Goal: Task Accomplishment & Management: Complete application form

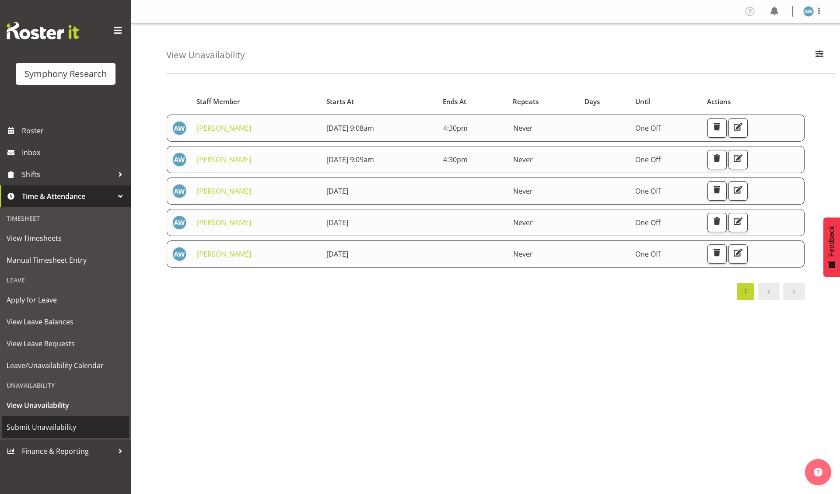
click at [60, 421] on span "Submit Unavailability" at bounding box center [66, 427] width 118 height 13
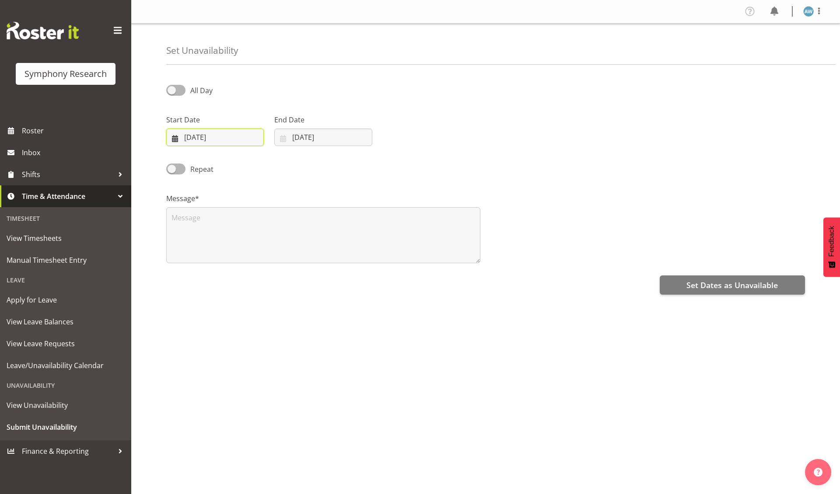
click at [199, 139] on input "11/09/2025" at bounding box center [215, 137] width 98 height 17
click at [202, 242] on span "15" at bounding box center [200, 241] width 7 height 8
type input "15/09/2025"
click at [300, 139] on input "11/09/2025" at bounding box center [323, 137] width 98 height 17
click at [308, 243] on span "15" at bounding box center [308, 241] width 7 height 8
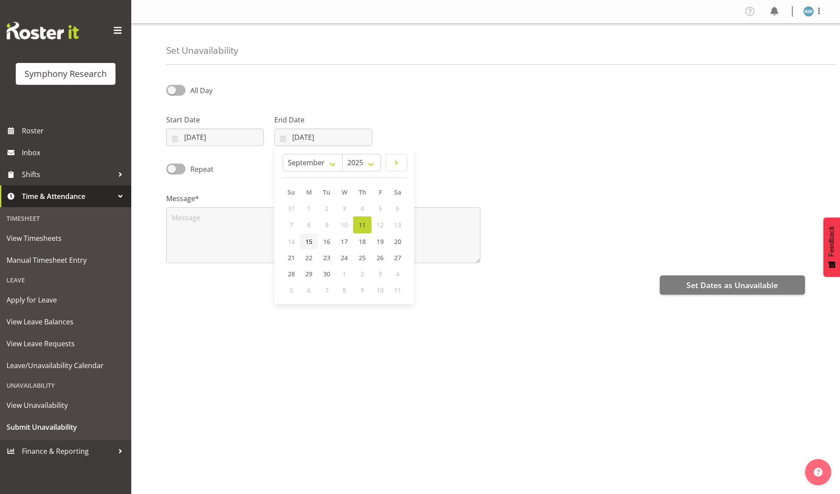
type input "15/09/2025"
click at [196, 90] on span "All Day" at bounding box center [201, 91] width 22 height 10
click at [172, 90] on input "All Day" at bounding box center [169, 90] width 6 height 6
checkbox input "true"
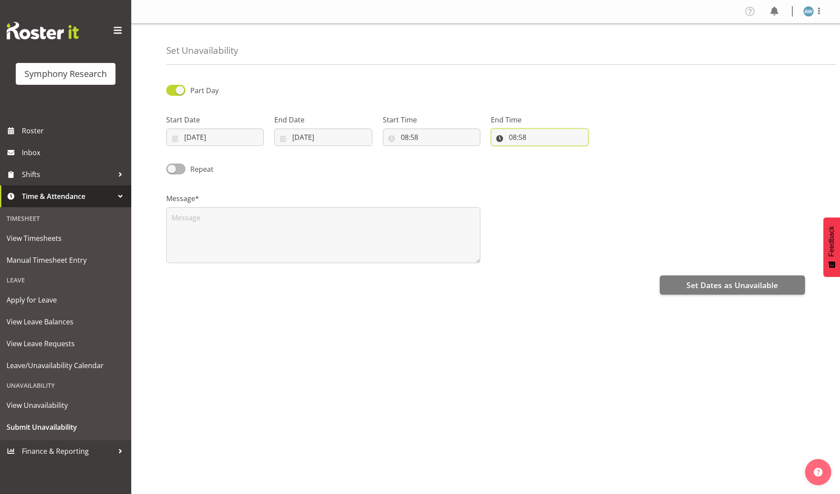
click at [515, 139] on input "08:58" at bounding box center [540, 137] width 98 height 17
select select "16"
type input "16:58"
click at [177, 91] on span at bounding box center [175, 90] width 19 height 11
click at [172, 91] on input "Part Day" at bounding box center [169, 90] width 6 height 6
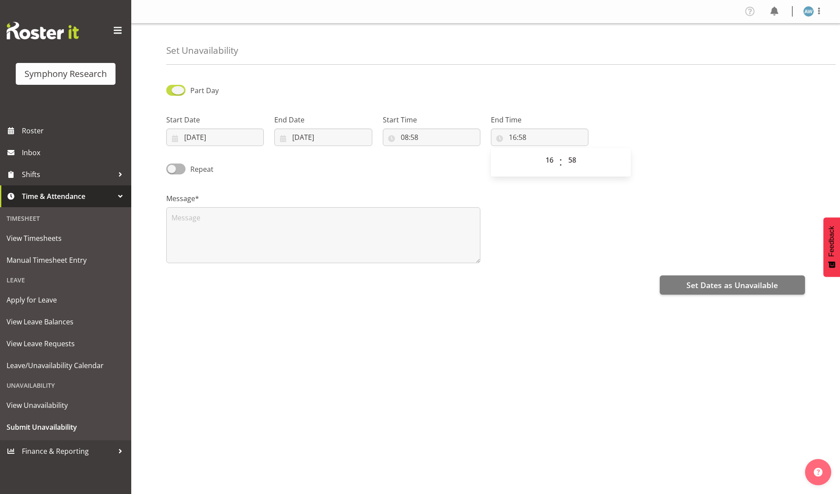
checkbox input "false"
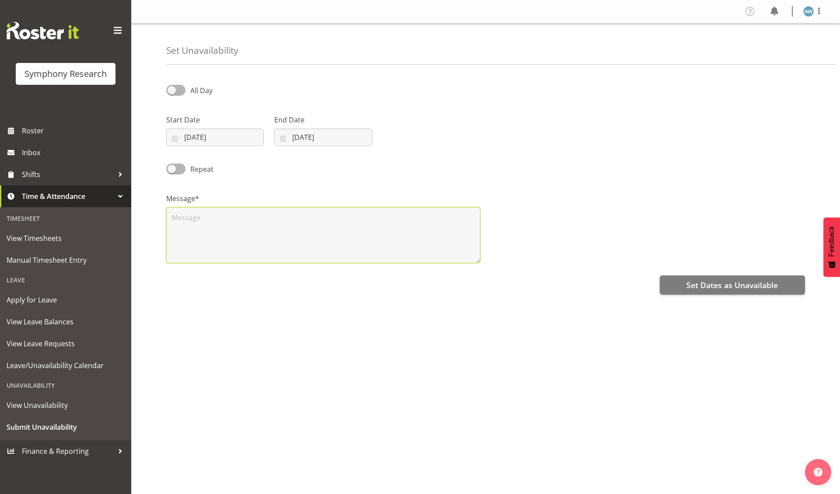
click at [222, 237] on textarea at bounding box center [323, 235] width 314 height 56
type textarea "x"
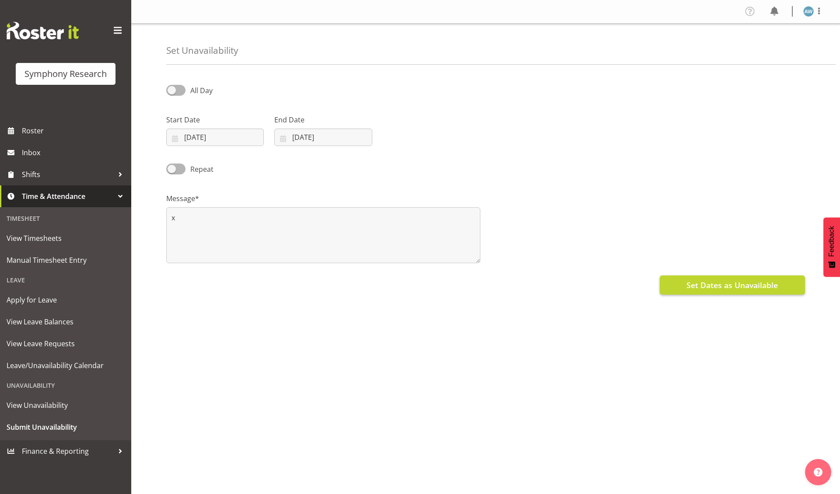
click at [708, 284] on span "Set Dates as Unavailable" at bounding box center [731, 284] width 91 height 11
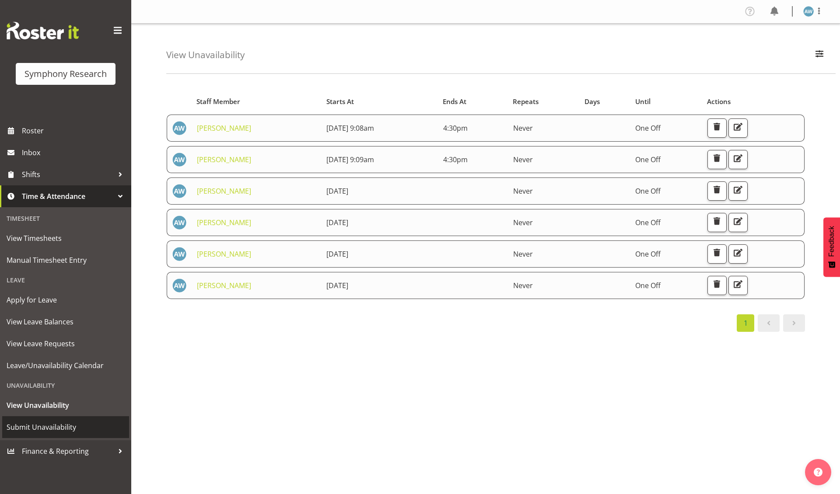
click at [66, 422] on span "Submit Unavailability" at bounding box center [66, 427] width 118 height 13
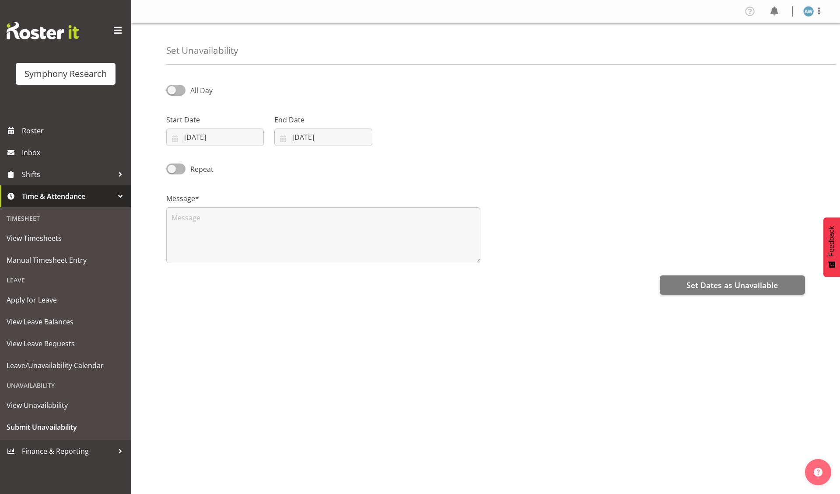
select select "8"
select select "2025"
click at [210, 138] on input "11/09/2025" at bounding box center [215, 137] width 98 height 17
click at [217, 241] on span "16" at bounding box center [218, 241] width 7 height 8
type input "16/09/2025"
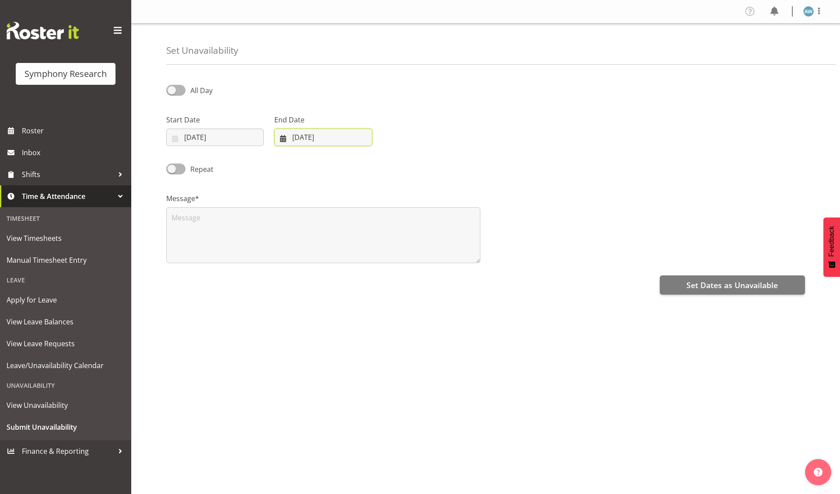
click at [318, 139] on input "11/09/2025" at bounding box center [323, 137] width 98 height 17
click at [380, 241] on span "19" at bounding box center [380, 241] width 7 height 8
type input "19/09/2025"
click at [177, 91] on span at bounding box center [175, 90] width 19 height 11
click at [172, 91] on input "All Day" at bounding box center [169, 90] width 6 height 6
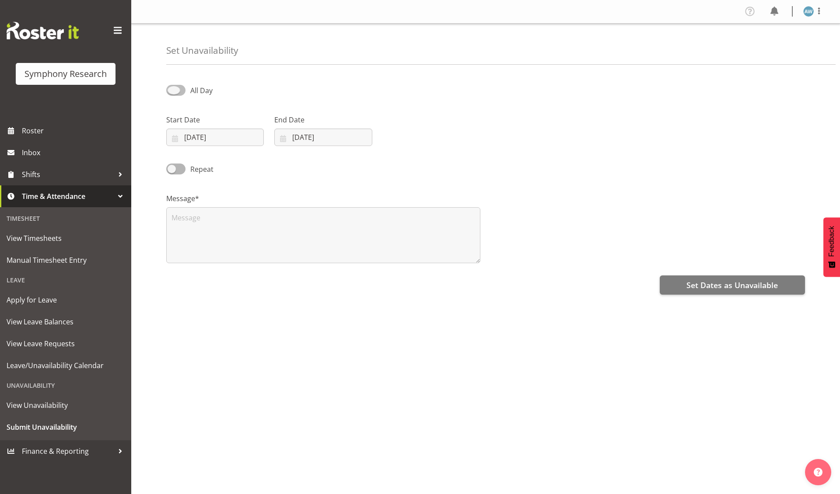
checkbox input "true"
click at [515, 139] on input "09:09" at bounding box center [540, 137] width 98 height 17
select select "16"
type input "16:09"
select select "30"
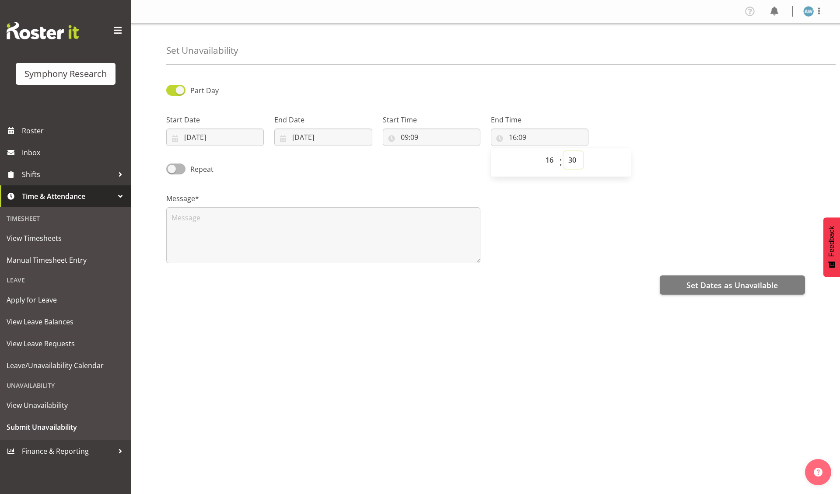
type input "16:30"
click at [315, 243] on textarea at bounding box center [323, 235] width 314 height 56
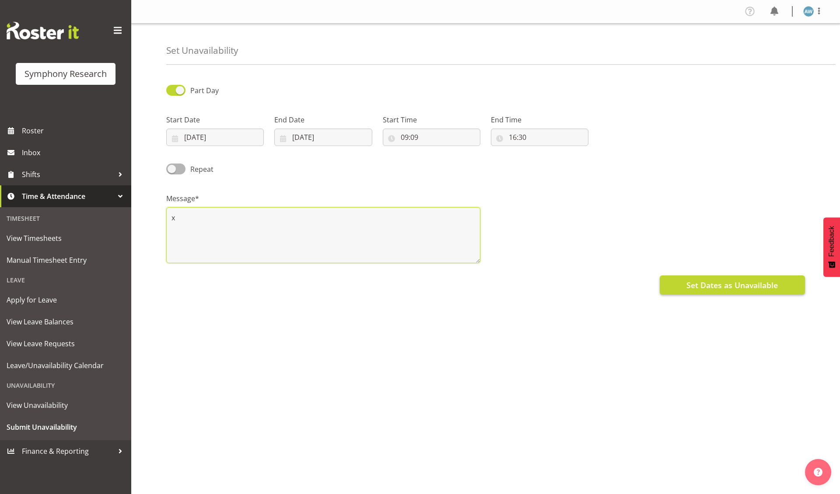
type textarea "x"
click at [701, 286] on span "Set Dates as Unavailable" at bounding box center [731, 284] width 91 height 11
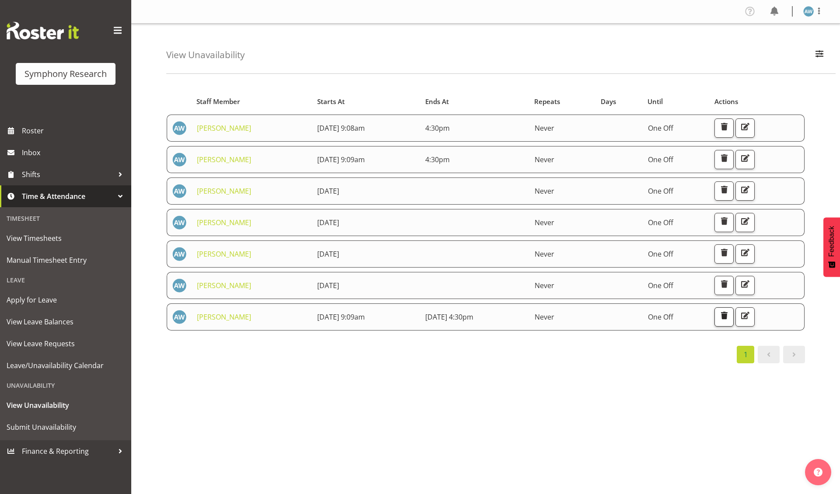
click at [729, 318] on span "button" at bounding box center [723, 315] width 11 height 11
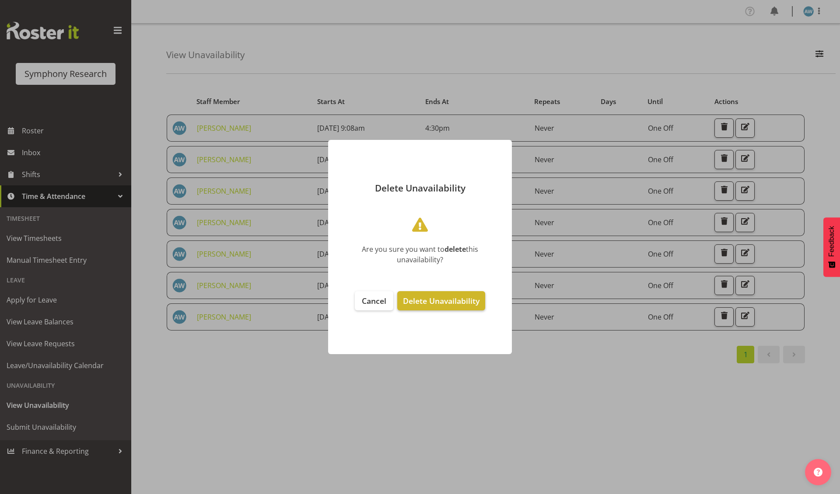
click at [457, 301] on span "Delete Unavailability" at bounding box center [441, 301] width 77 height 10
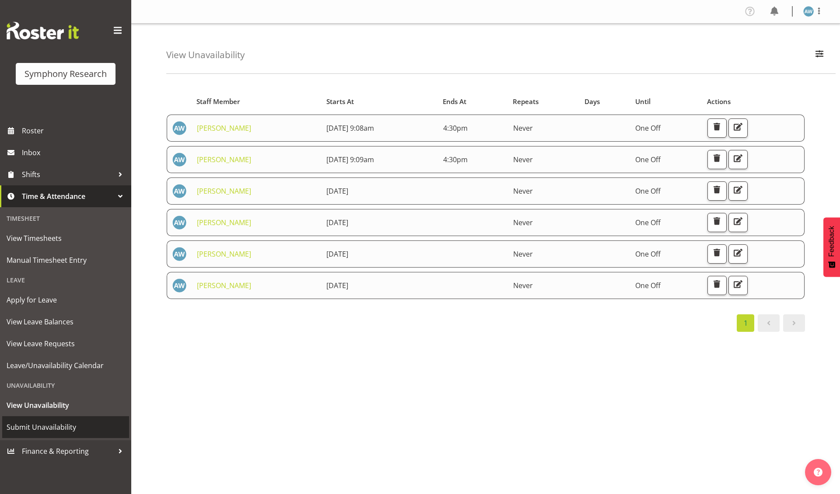
click at [65, 421] on span "Submit Unavailability" at bounding box center [66, 427] width 118 height 13
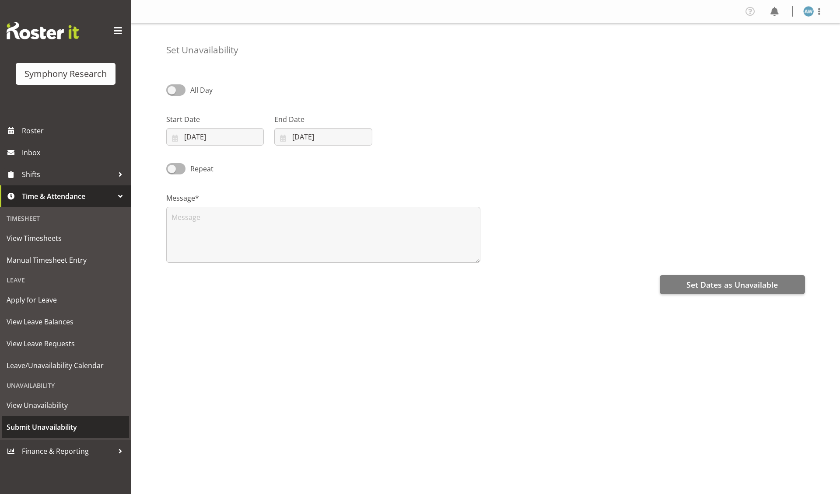
select select "8"
select select "2025"
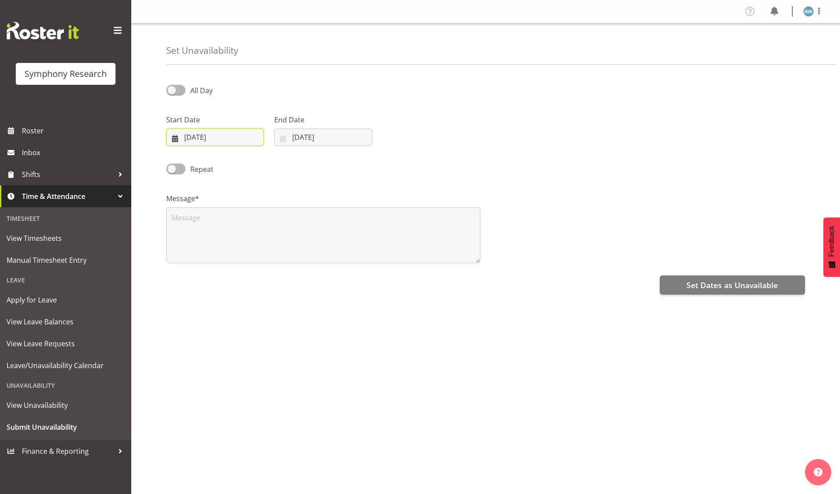
click at [227, 139] on input "[DATE]" at bounding box center [215, 137] width 98 height 17
click at [219, 241] on span "16" at bounding box center [218, 241] width 7 height 8
type input "[DATE]"
click at [308, 137] on input "[DATE]" at bounding box center [323, 137] width 98 height 17
click at [326, 241] on span "16" at bounding box center [326, 241] width 7 height 8
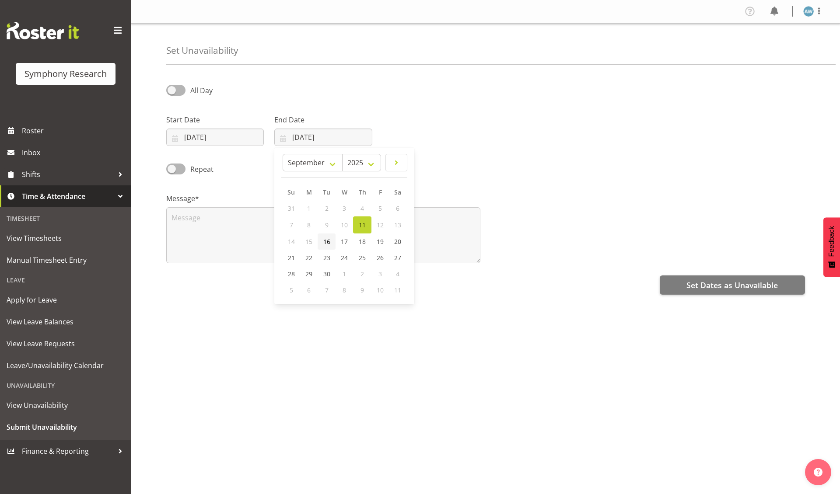
type input "[DATE]"
click at [176, 90] on span at bounding box center [175, 90] width 19 height 11
click at [172, 90] on input "All Day" at bounding box center [169, 90] width 6 height 6
checkbox input "true"
select select "9"
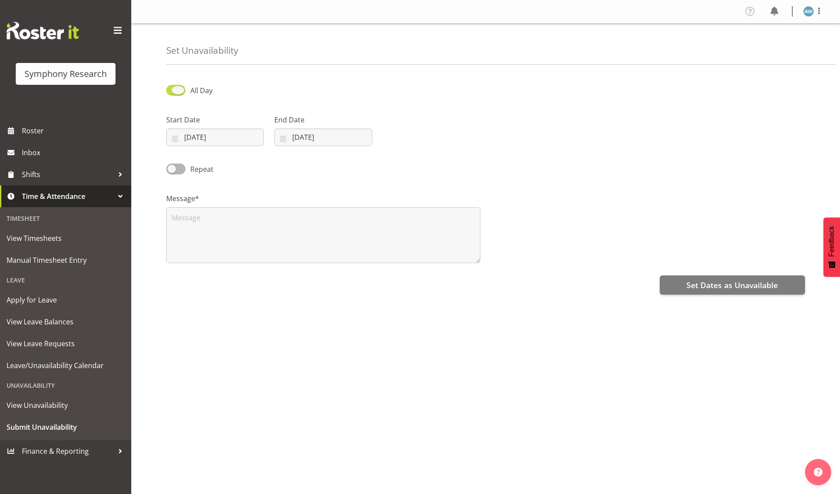
select select "10"
click at [532, 141] on input "09:10" at bounding box center [540, 137] width 98 height 17
select select "16"
type input "16:10"
select select "30"
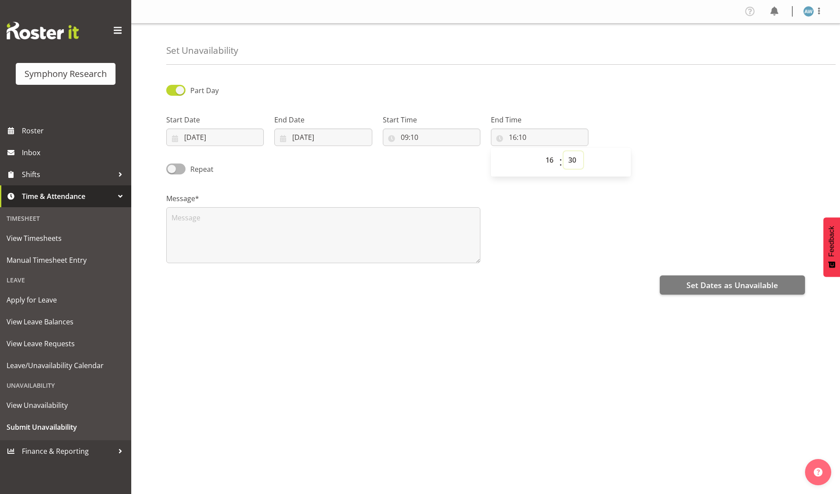
type input "16:30"
click at [336, 238] on textarea at bounding box center [323, 235] width 314 height 56
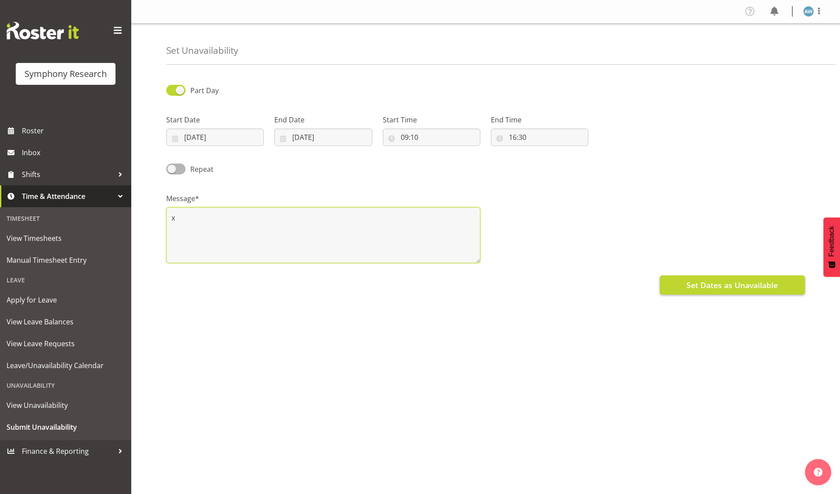
type textarea "x"
click at [721, 287] on span "Set Dates as Unavailable" at bounding box center [731, 284] width 91 height 11
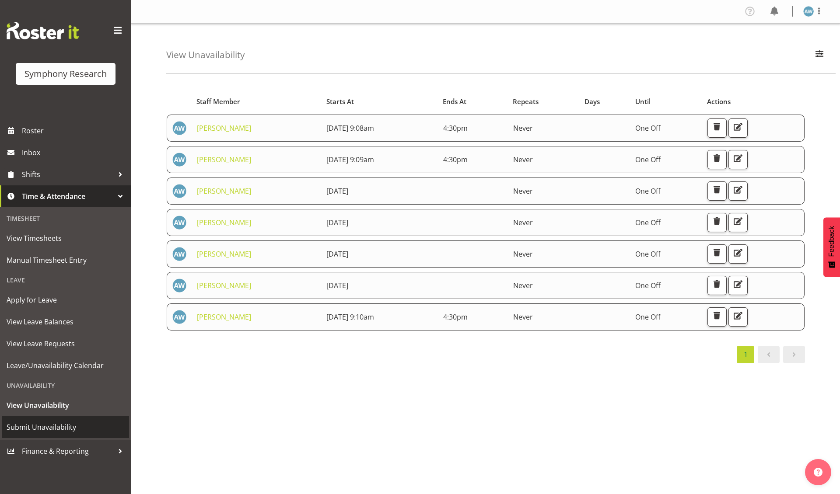
click at [58, 421] on span "Submit Unavailability" at bounding box center [66, 427] width 118 height 13
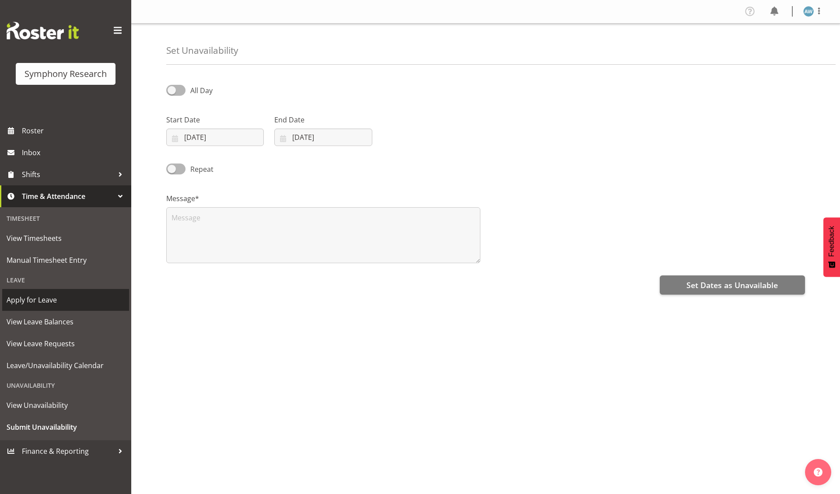
select select "8"
select select "2025"
click at [209, 138] on input "11/09/2025" at bounding box center [215, 137] width 98 height 17
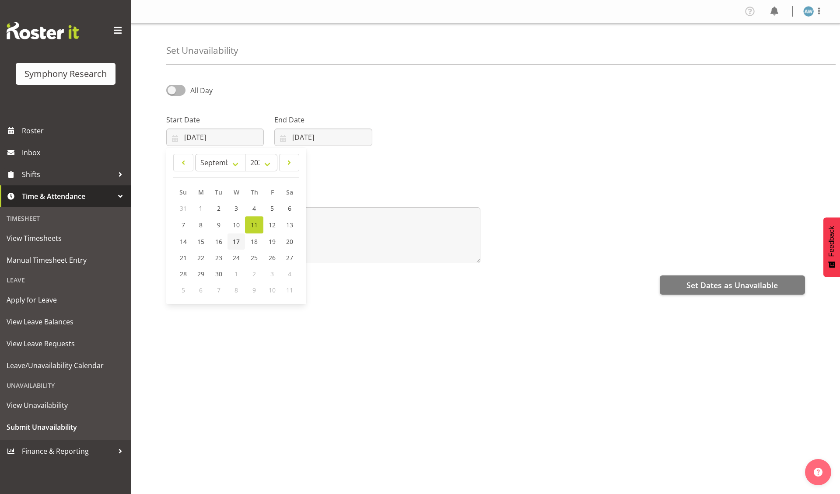
click at [235, 242] on span "17" at bounding box center [236, 241] width 7 height 8
type input "17/09/2025"
click at [314, 138] on input "11/09/2025" at bounding box center [323, 137] width 98 height 17
click at [345, 244] on span "17" at bounding box center [344, 241] width 7 height 8
type input "17/09/2025"
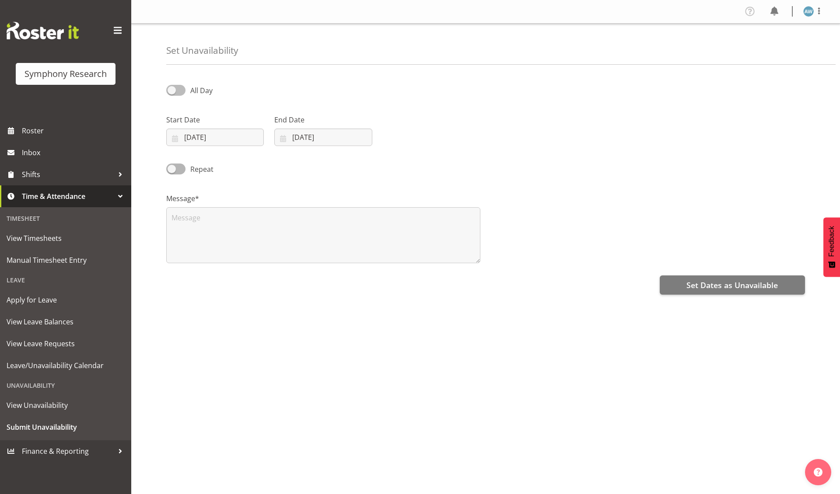
click at [199, 90] on span "All Day" at bounding box center [201, 91] width 22 height 10
click at [172, 90] on input "All Day" at bounding box center [169, 90] width 6 height 6
checkbox input "true"
select select "9"
select select "10"
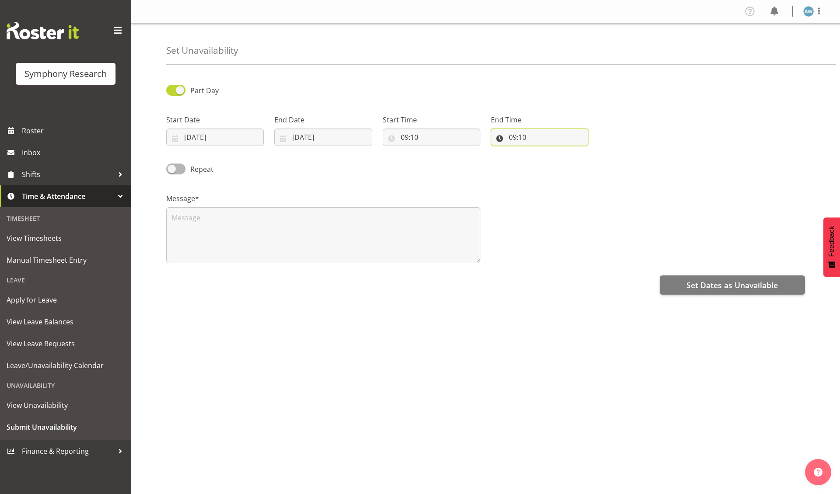
click at [520, 141] on input "09:10" at bounding box center [540, 137] width 98 height 17
select select "16"
type input "16:10"
select select "30"
type input "16:30"
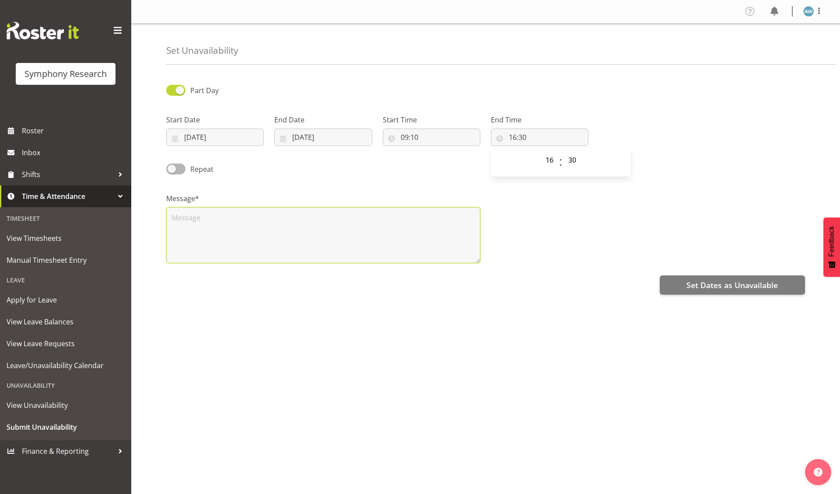
click at [298, 234] on textarea at bounding box center [323, 235] width 314 height 56
type textarea "x"
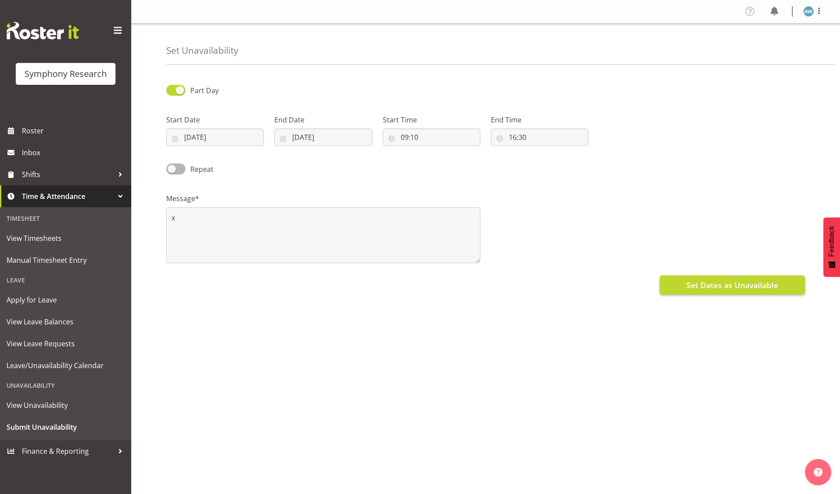
click at [707, 285] on span "Set Dates as Unavailable" at bounding box center [731, 284] width 91 height 11
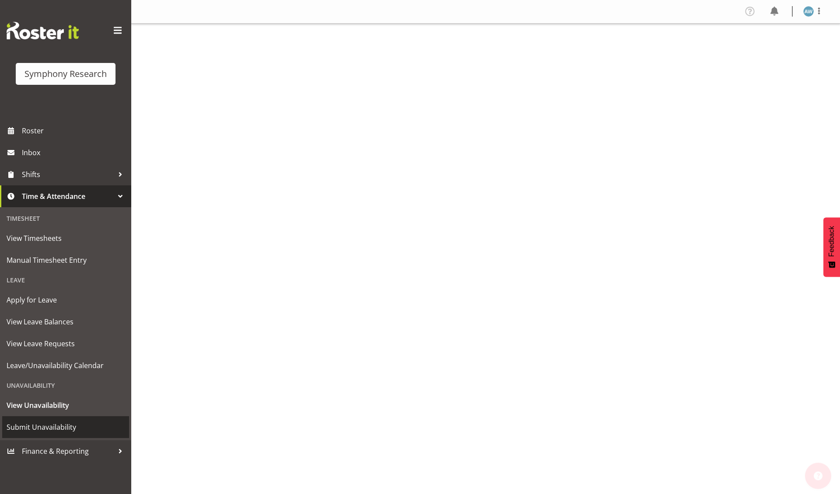
click at [49, 422] on span "Submit Unavailability" at bounding box center [66, 427] width 118 height 13
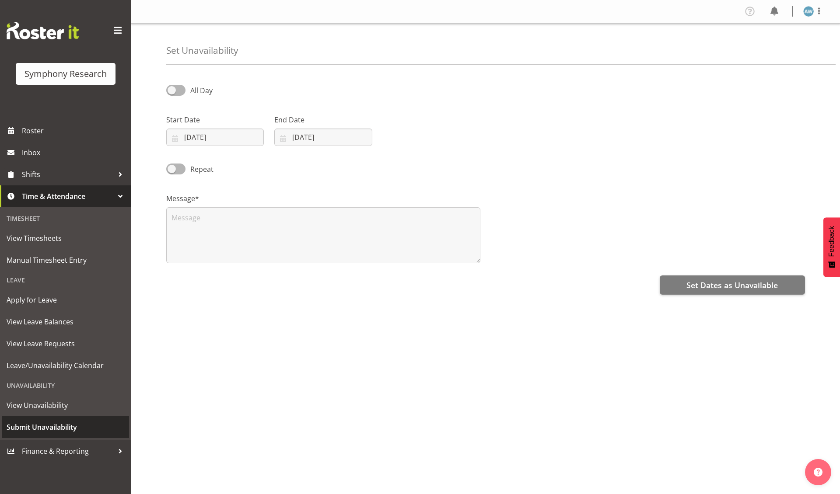
select select "8"
select select "2025"
click at [207, 137] on input "11/09/2025" at bounding box center [215, 137] width 98 height 17
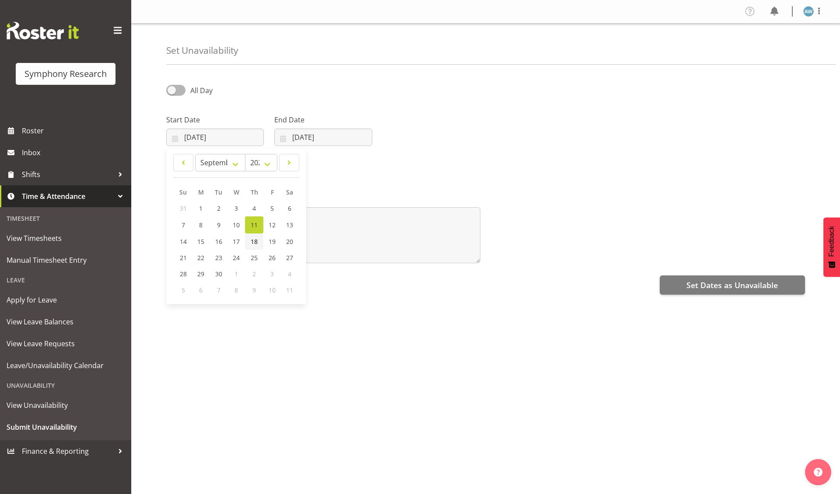
click at [254, 242] on span "18" at bounding box center [254, 241] width 7 height 8
type input "18/09/2025"
click at [303, 139] on input "[DATE]" at bounding box center [323, 137] width 98 height 17
click at [362, 242] on span "18" at bounding box center [362, 241] width 7 height 8
type input "18/09/2025"
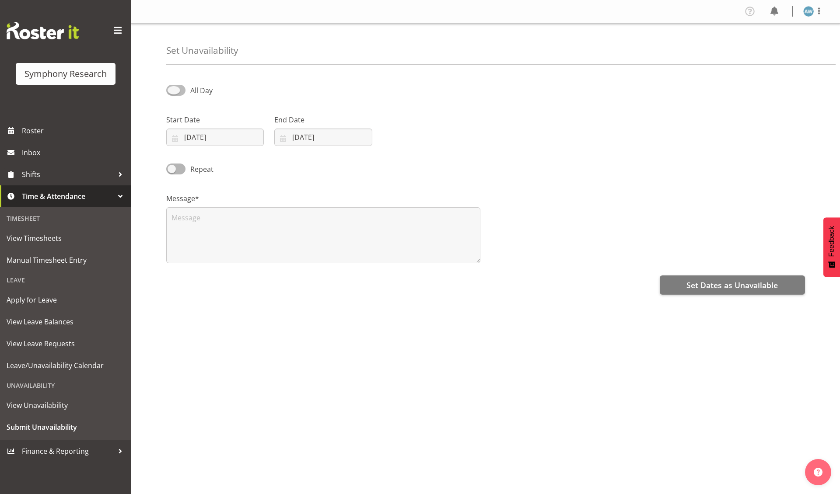
click at [174, 91] on span at bounding box center [175, 90] width 19 height 11
click at [172, 91] on input "All Day" at bounding box center [169, 90] width 6 height 6
checkbox input "true"
select select "9"
select select "11"
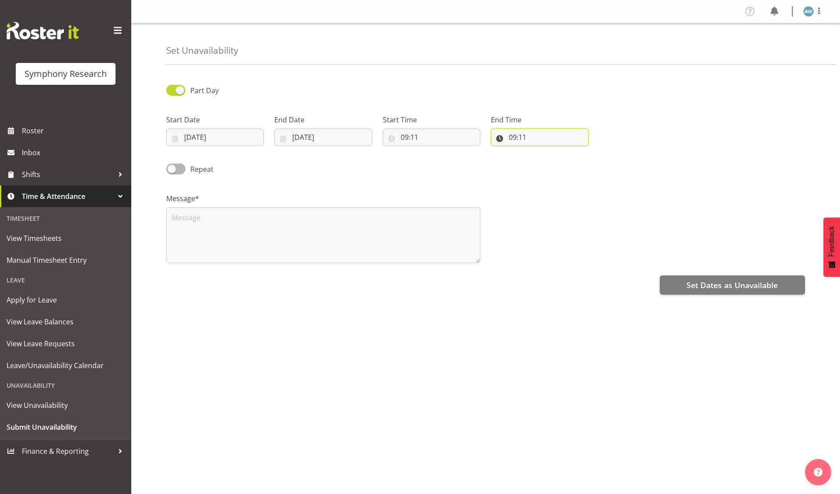
click at [521, 140] on input "09:11" at bounding box center [540, 137] width 98 height 17
select select "16"
type input "16:11"
select select "30"
type input "16:30"
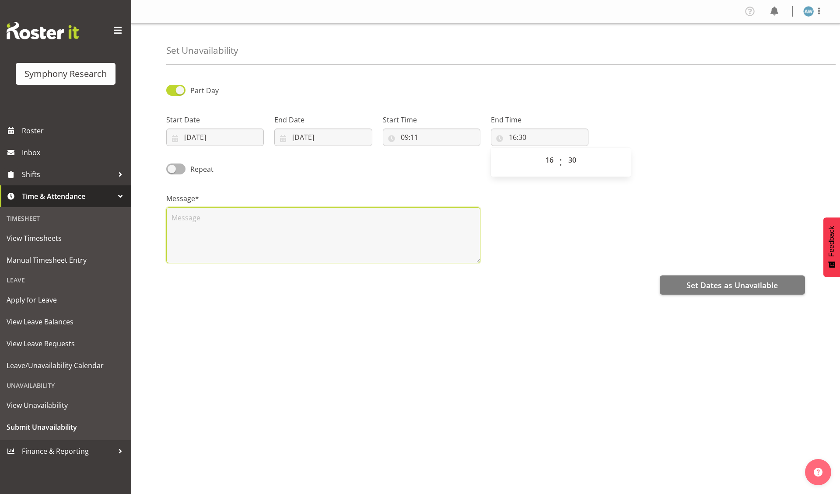
click at [385, 238] on textarea at bounding box center [323, 235] width 314 height 56
type textarea "x"
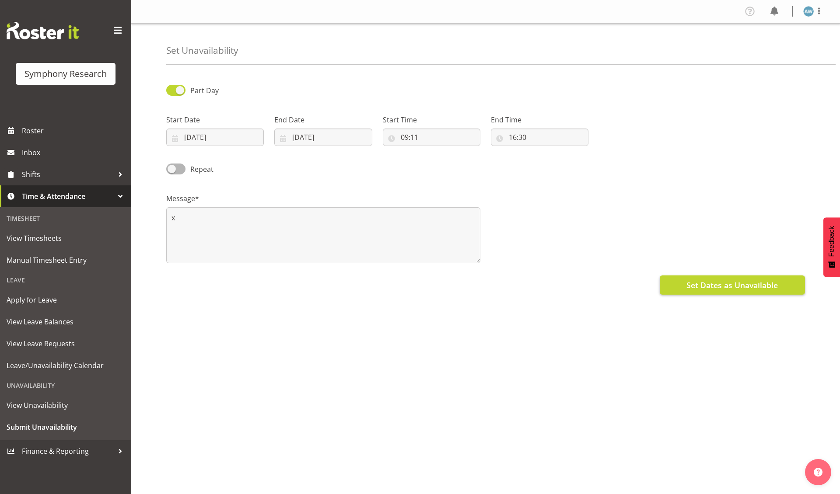
click at [726, 288] on span "Set Dates as Unavailable" at bounding box center [731, 284] width 91 height 11
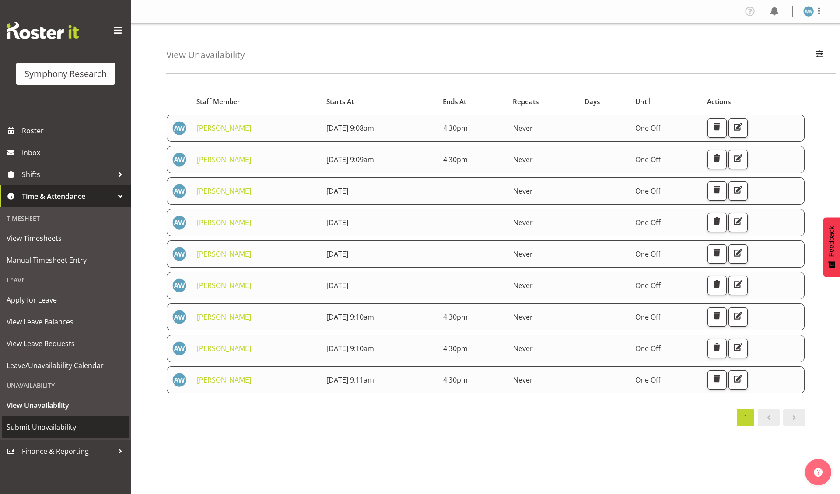
click at [56, 421] on span "Submit Unavailability" at bounding box center [66, 427] width 118 height 13
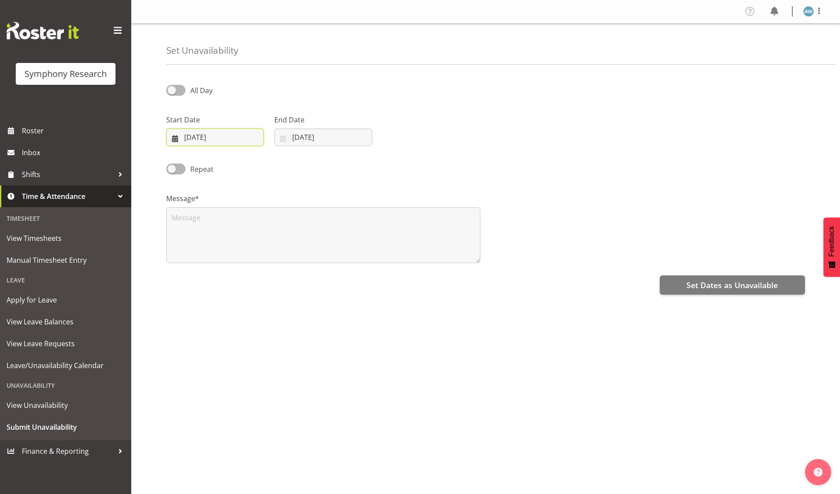
click at [221, 139] on input "[DATE]" at bounding box center [215, 137] width 98 height 17
click at [274, 241] on span "19" at bounding box center [272, 241] width 7 height 8
type input "19/09/2025"
click at [337, 138] on input "11/09/2025" at bounding box center [323, 137] width 98 height 17
click at [383, 241] on span "19" at bounding box center [380, 241] width 7 height 8
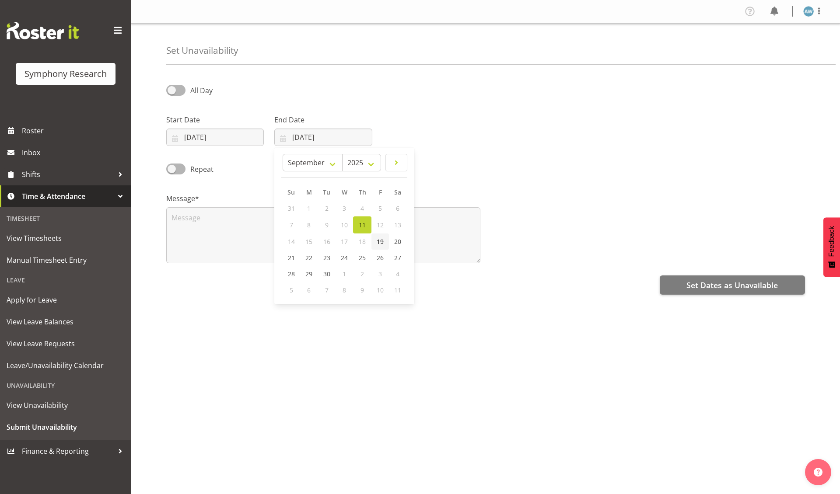
type input "19/09/2025"
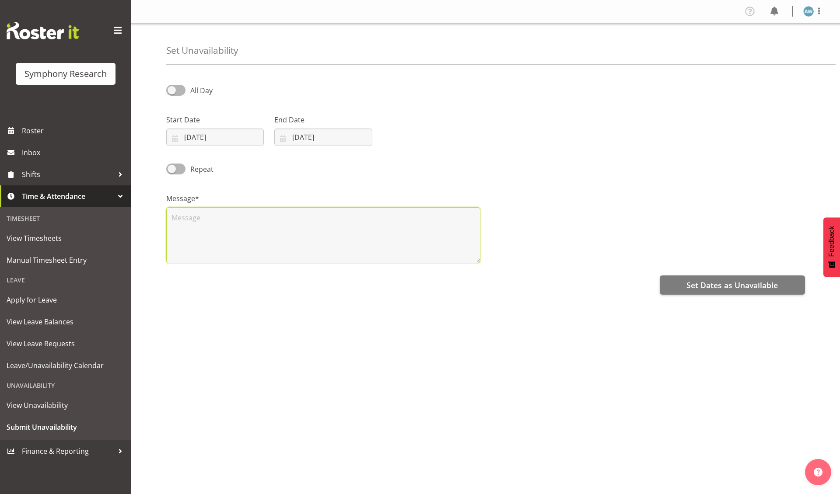
click at [363, 237] on textarea at bounding box center [323, 235] width 314 height 56
type textarea "x"
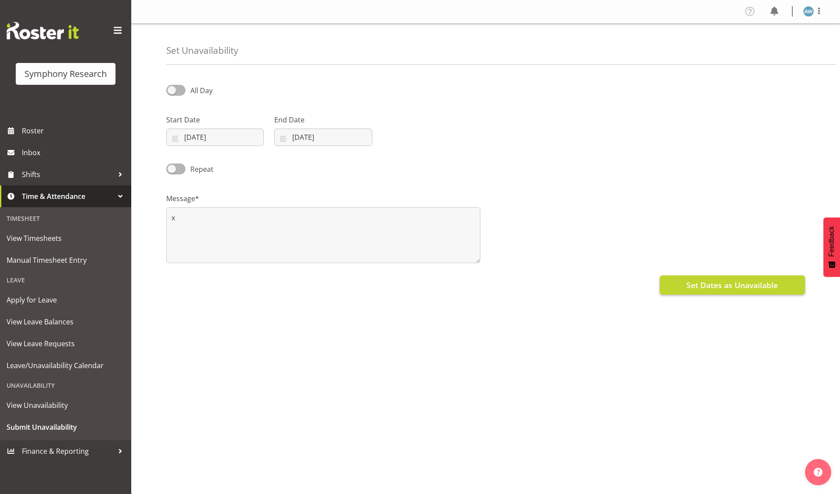
click at [714, 287] on span "Set Dates as Unavailable" at bounding box center [731, 284] width 91 height 11
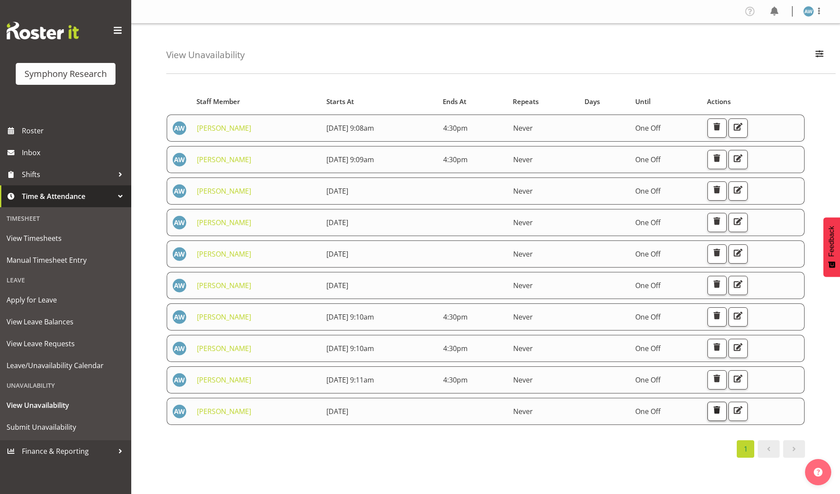
click at [722, 413] on span "button" at bounding box center [716, 410] width 11 height 11
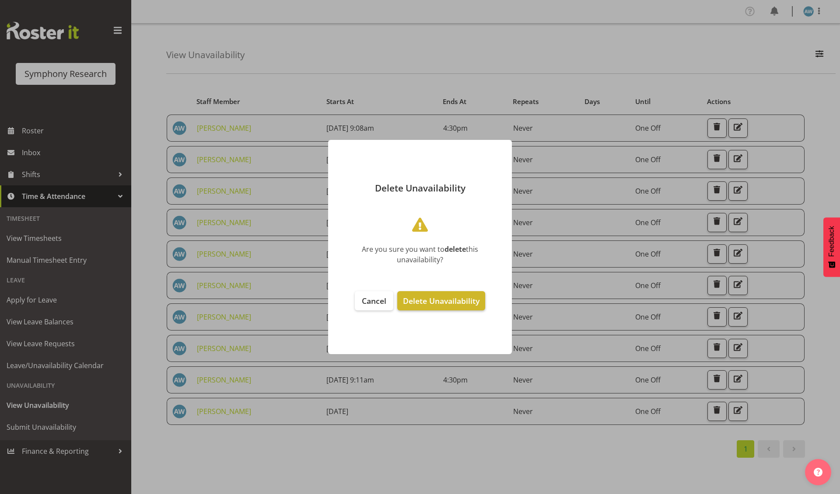
click at [440, 300] on span "Delete Unavailability" at bounding box center [441, 301] width 77 height 10
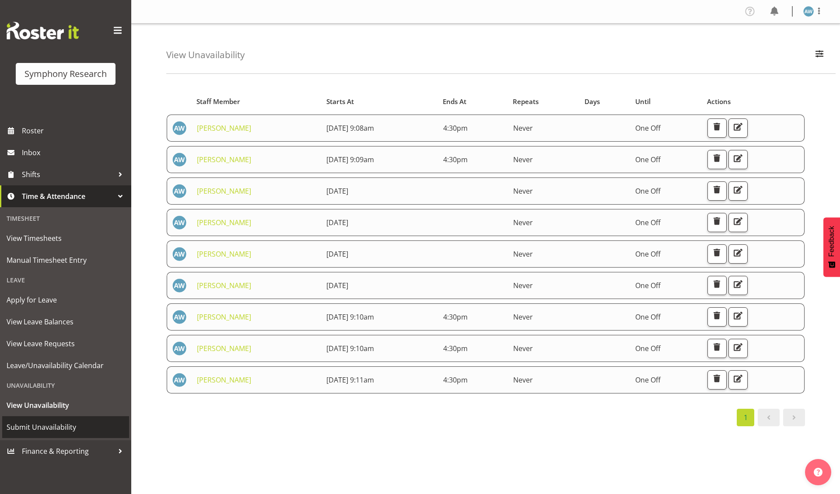
click at [21, 421] on span "Submit Unavailability" at bounding box center [66, 427] width 118 height 13
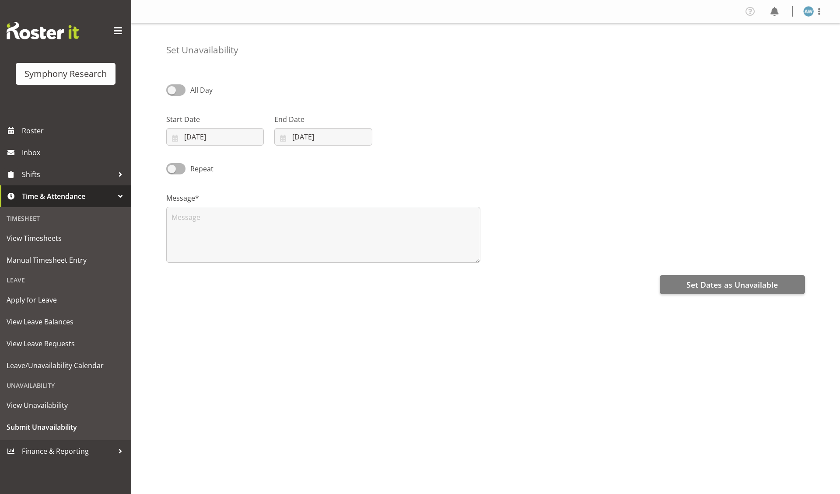
select select "8"
select select "2025"
click at [219, 139] on input "[DATE]" at bounding box center [215, 137] width 98 height 17
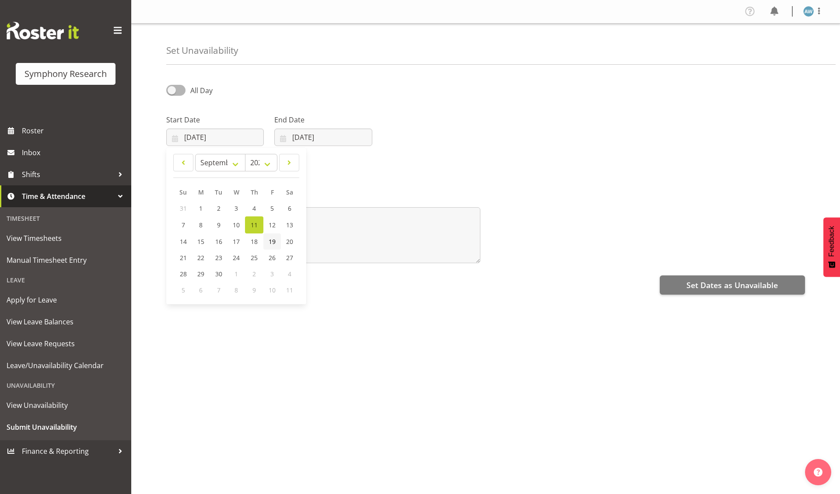
click at [273, 241] on span "19" at bounding box center [272, 241] width 7 height 8
type input "[DATE]"
click at [318, 139] on input "[DATE]" at bounding box center [323, 137] width 98 height 17
click at [379, 241] on span "19" at bounding box center [380, 241] width 7 height 8
type input "[DATE]"
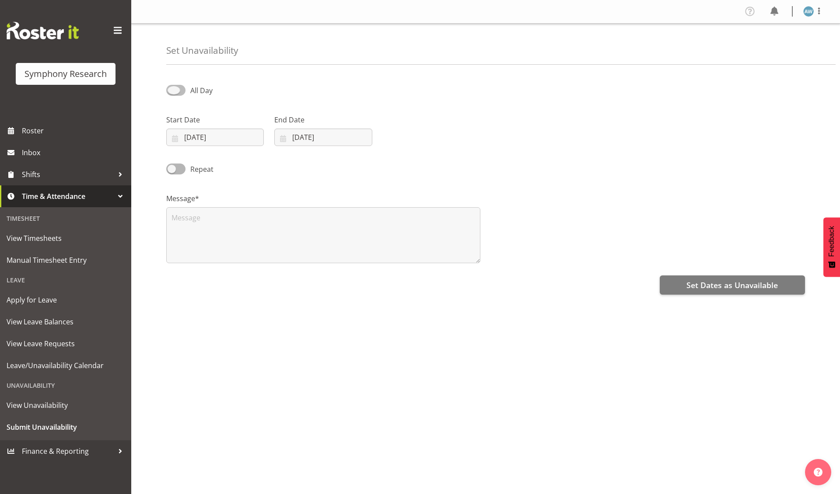
click at [185, 92] on span "All Day" at bounding box center [198, 90] width 27 height 10
click at [172, 92] on input "All Day" at bounding box center [169, 90] width 6 height 6
checkbox input "true"
click at [516, 140] on input "09:13" at bounding box center [540, 137] width 98 height 17
select select "16"
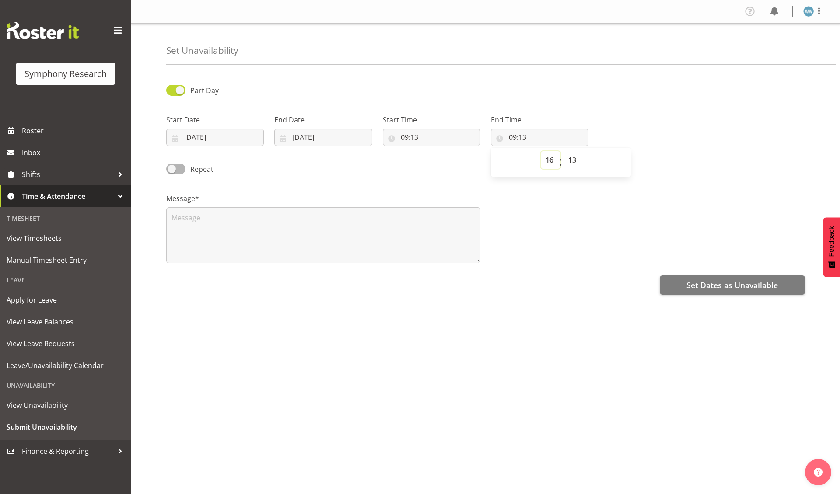
type input "16:13"
select select "30"
type input "16:30"
click at [298, 227] on textarea at bounding box center [323, 235] width 314 height 56
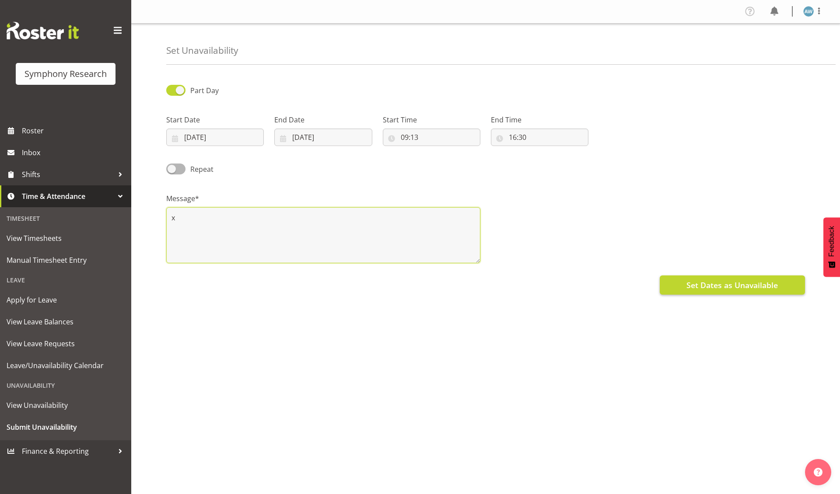
type textarea "x"
click at [717, 288] on span "Set Dates as Unavailable" at bounding box center [731, 284] width 91 height 11
